Goal: Transaction & Acquisition: Purchase product/service

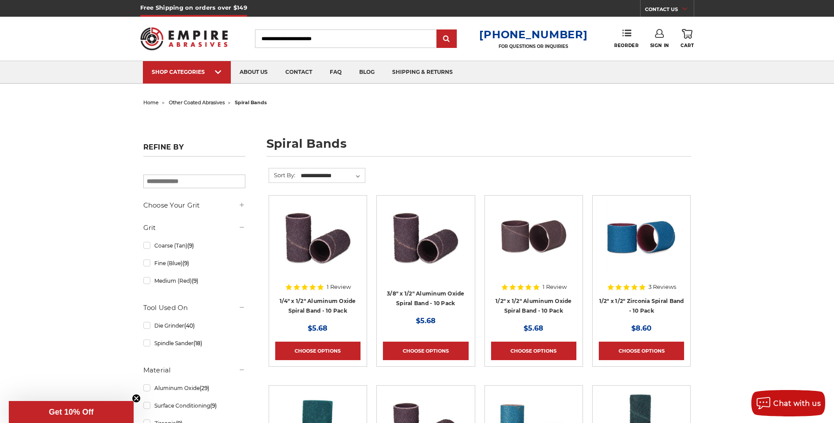
click at [338, 33] on input "Search" at bounding box center [346, 38] width 182 height 18
type input "****"
click at [438, 30] on input "submit" at bounding box center [447, 39] width 18 height 18
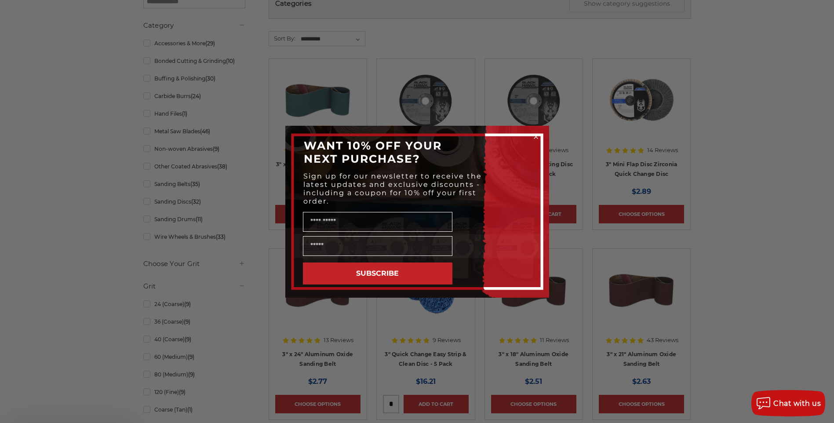
scroll to position [220, 0]
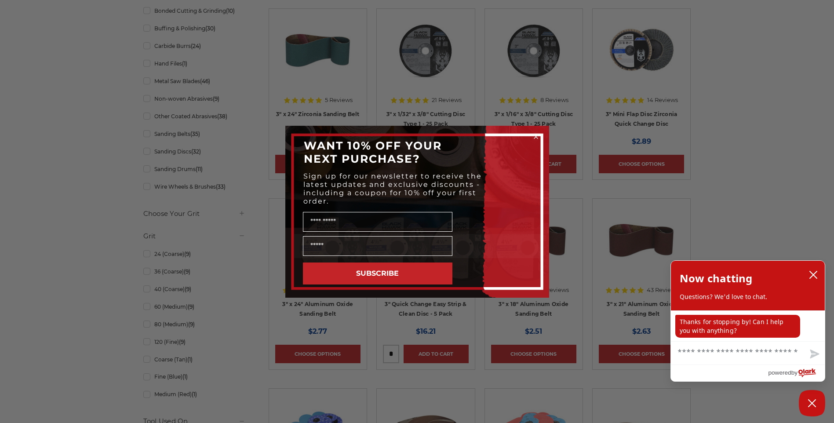
click at [534, 136] on circle "Close dialog" at bounding box center [536, 136] width 8 height 8
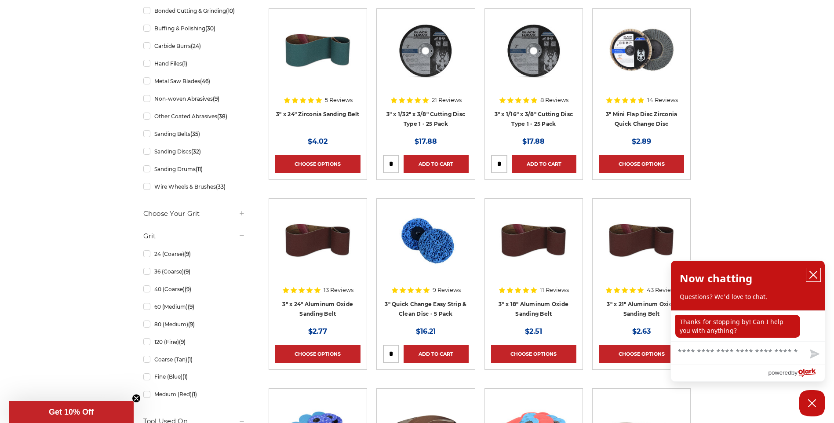
click at [815, 278] on icon "close chatbox" at bounding box center [813, 274] width 7 height 7
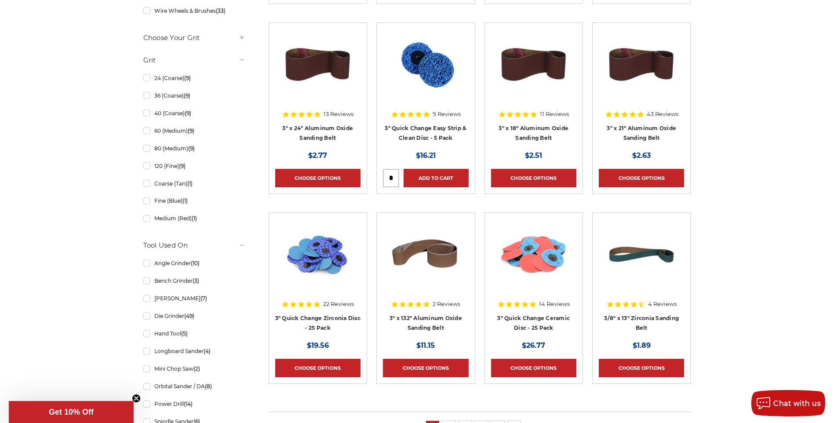
scroll to position [615, 0]
